Goal: Task Accomplishment & Management: Use online tool/utility

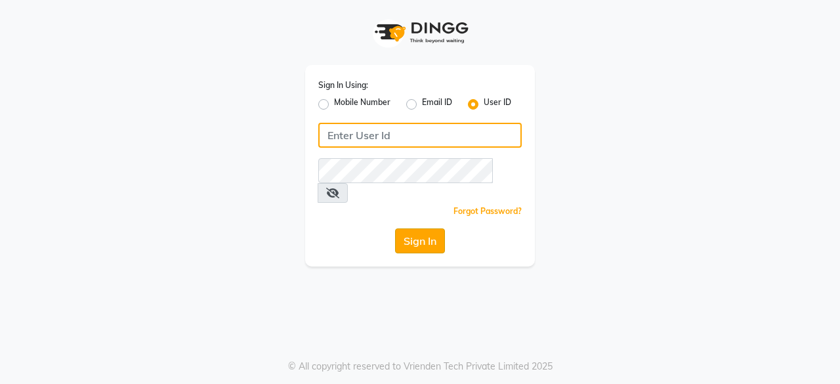
type input "[PERSON_NAME] [PERSON_NAME]"
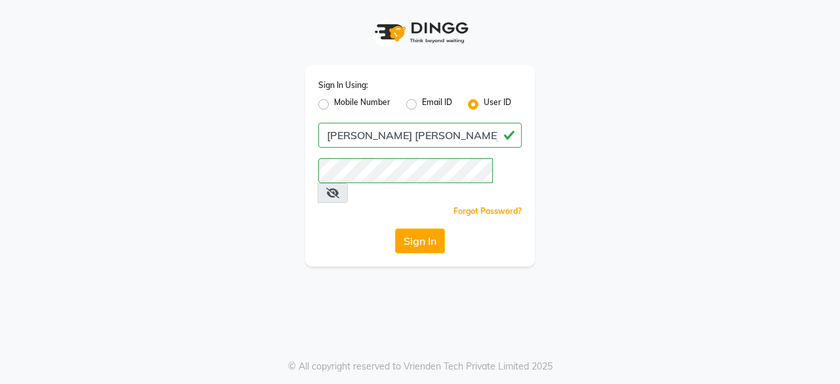
click at [433, 228] on button "Sign In" at bounding box center [420, 240] width 50 height 25
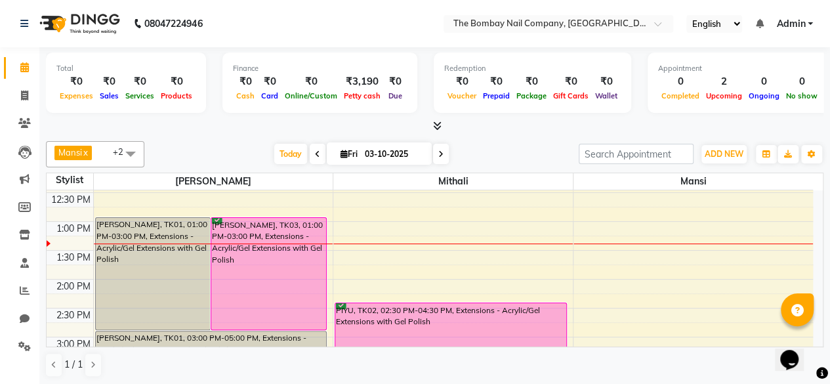
scroll to position [256, 0]
click at [363, 217] on div "8:00 AM 8:30 AM 9:00 AM 9:30 AM 10:00 AM 10:30 AM 11:00 AM 11:30 AM 12:00 PM 12…" at bounding box center [430, 309] width 766 height 750
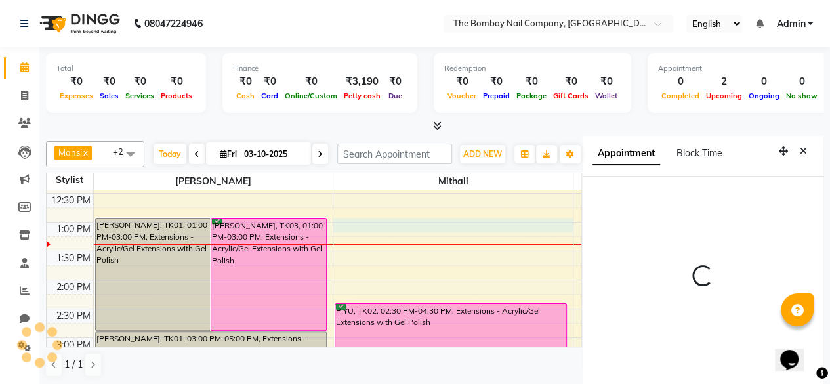
select select "780"
select select "92473"
select select "tentative"
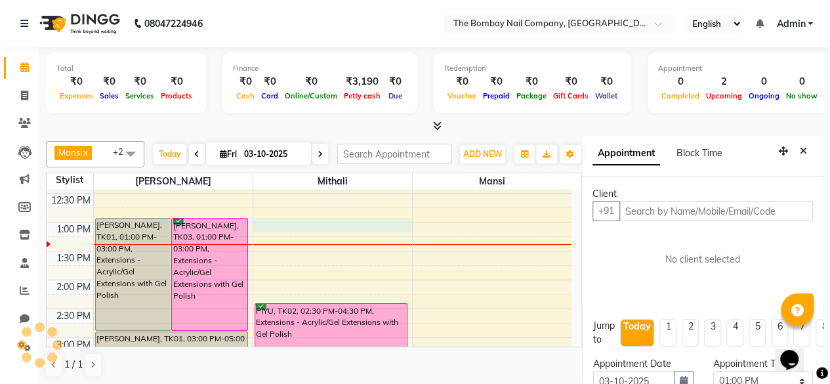
scroll to position [28, 0]
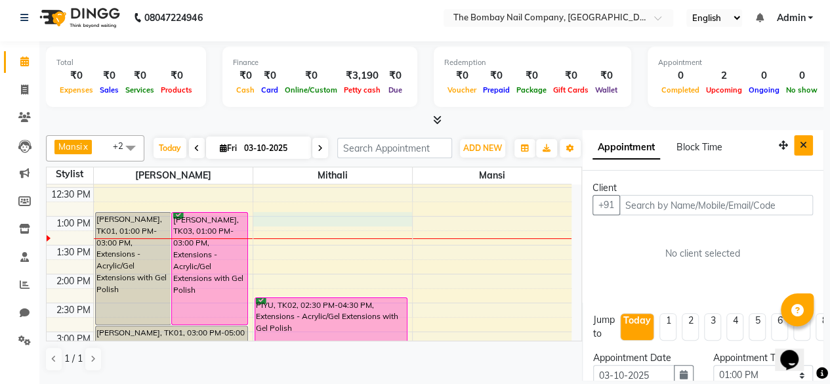
click at [800, 140] on icon "Close" at bounding box center [803, 144] width 7 height 9
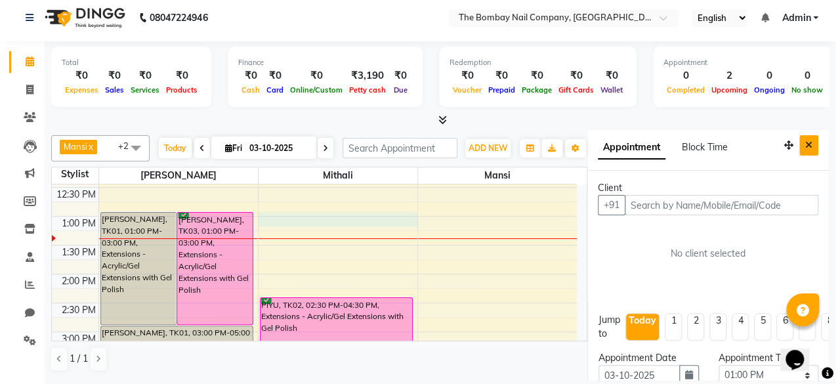
scroll to position [0, 0]
